Goal: Task Accomplishment & Management: Use online tool/utility

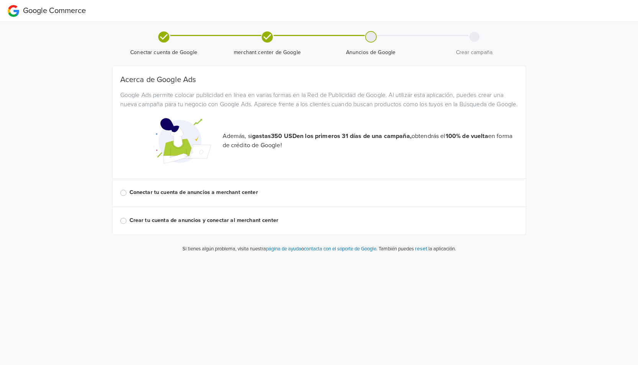
click at [255, 140] on strong "gastas 350 USD en los primeros 31 días de una campaña," at bounding box center [331, 136] width 159 height 8
click at [130, 197] on label "Conectar tu cuenta de anuncios a merchant center" at bounding box center [324, 192] width 389 height 8
click at [0, 0] on input "Conectar tu cuenta de anuncios a merchant center" at bounding box center [0, 0] width 0 height 0
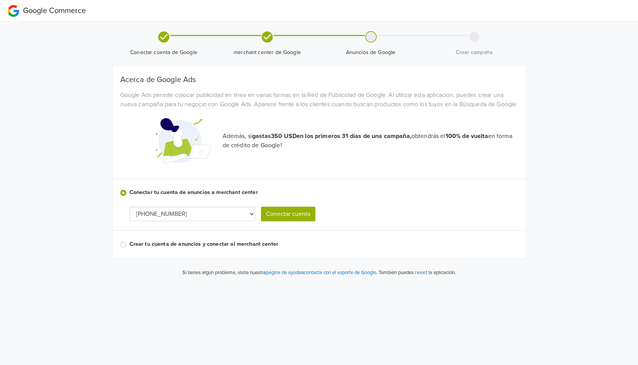
click at [288, 221] on button "Conectar cuenta" at bounding box center [288, 214] width 54 height 15
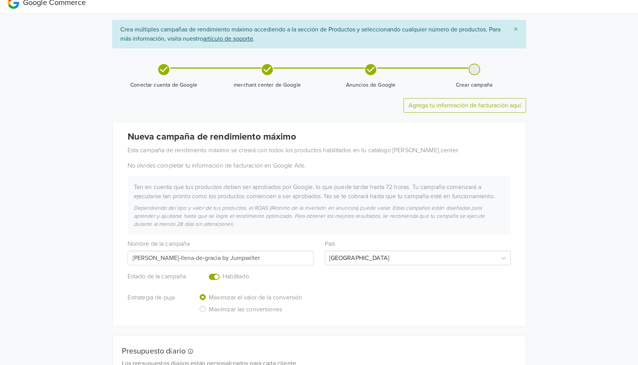
scroll to position [4, 0]
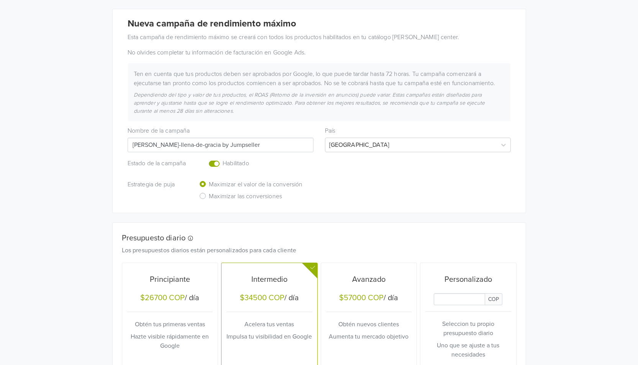
scroll to position [121, 0]
click at [209, 196] on label "Maximizar las conversiones" at bounding box center [245, 197] width 73 height 12
click at [0, 0] on input "Maximizar las conversiones" at bounding box center [0, 0] width 0 height 0
click at [209, 185] on label "Maximizar el valor de la conversión" at bounding box center [255, 185] width 93 height 12
click at [0, 0] on input "Maximizar el valor de la conversión" at bounding box center [0, 0] width 0 height 0
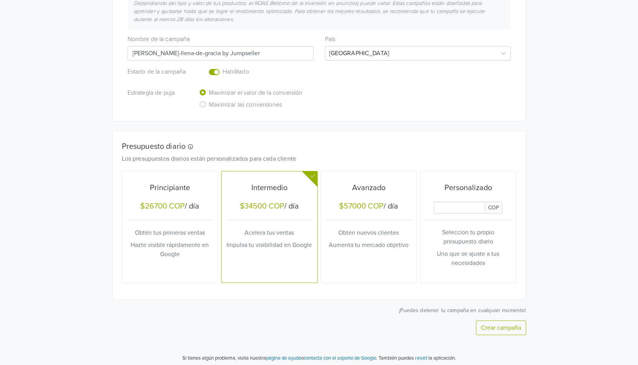
scroll to position [216, 0]
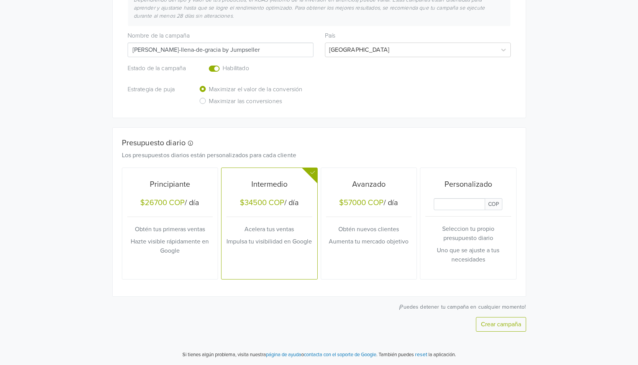
click at [190, 191] on div "Principiante" at bounding box center [170, 185] width 86 height 15
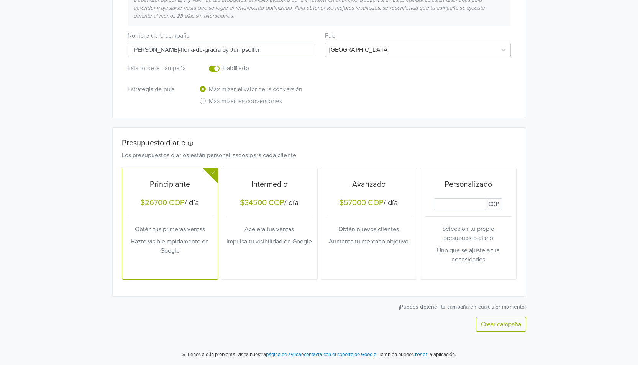
click at [214, 172] on icon at bounding box center [213, 172] width 5 height 5
click at [256, 180] on h5 "Intermedio" at bounding box center [269, 184] width 86 height 9
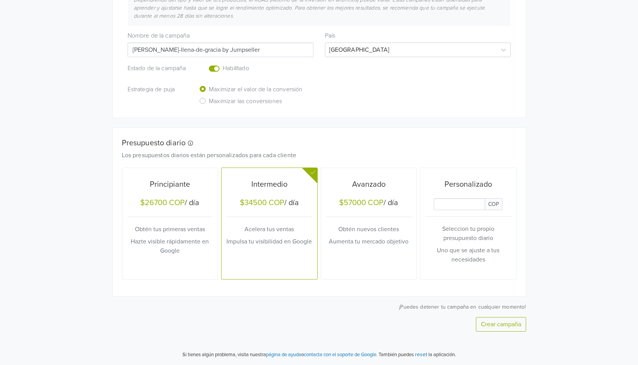
click at [348, 189] on div "Avanzado" at bounding box center [369, 185] width 86 height 15
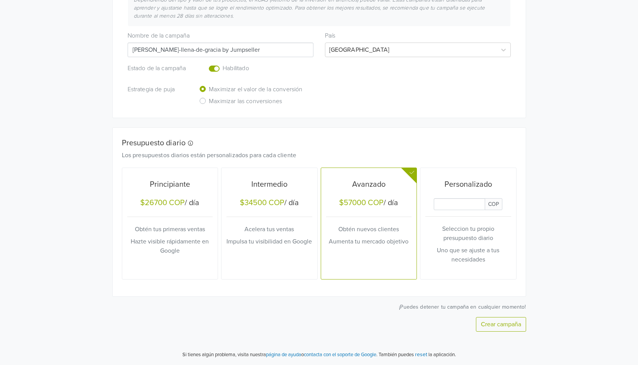
click at [239, 184] on h5 "Intermedio" at bounding box center [269, 184] width 86 height 9
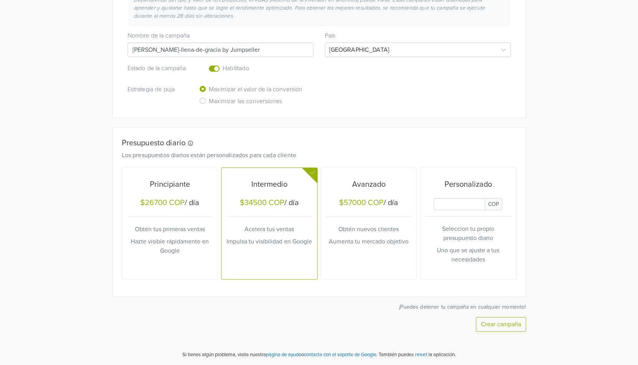
click at [161, 178] on div "Principiante" at bounding box center [170, 185] width 86 height 15
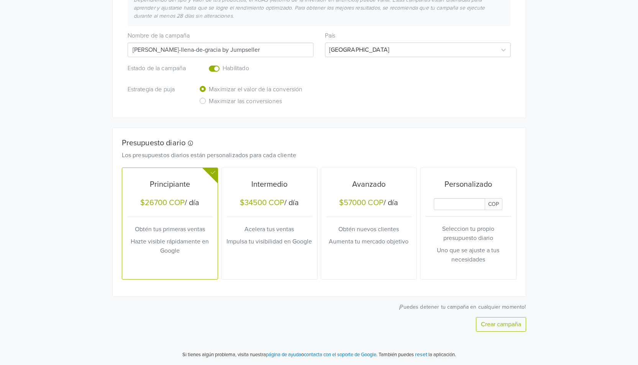
click at [446, 178] on div "Personalizado" at bounding box center [468, 185] width 86 height 15
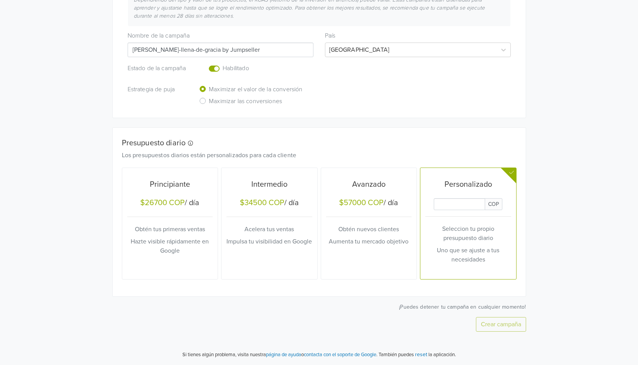
click at [448, 204] on input "Daily Custom Budget" at bounding box center [459, 204] width 51 height 12
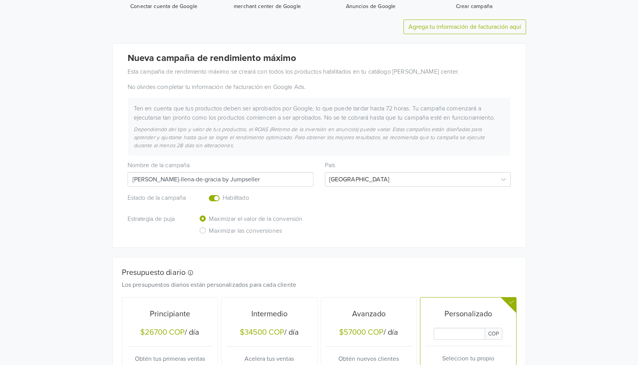
scroll to position [6, 0]
